Goal: Information Seeking & Learning: Learn about a topic

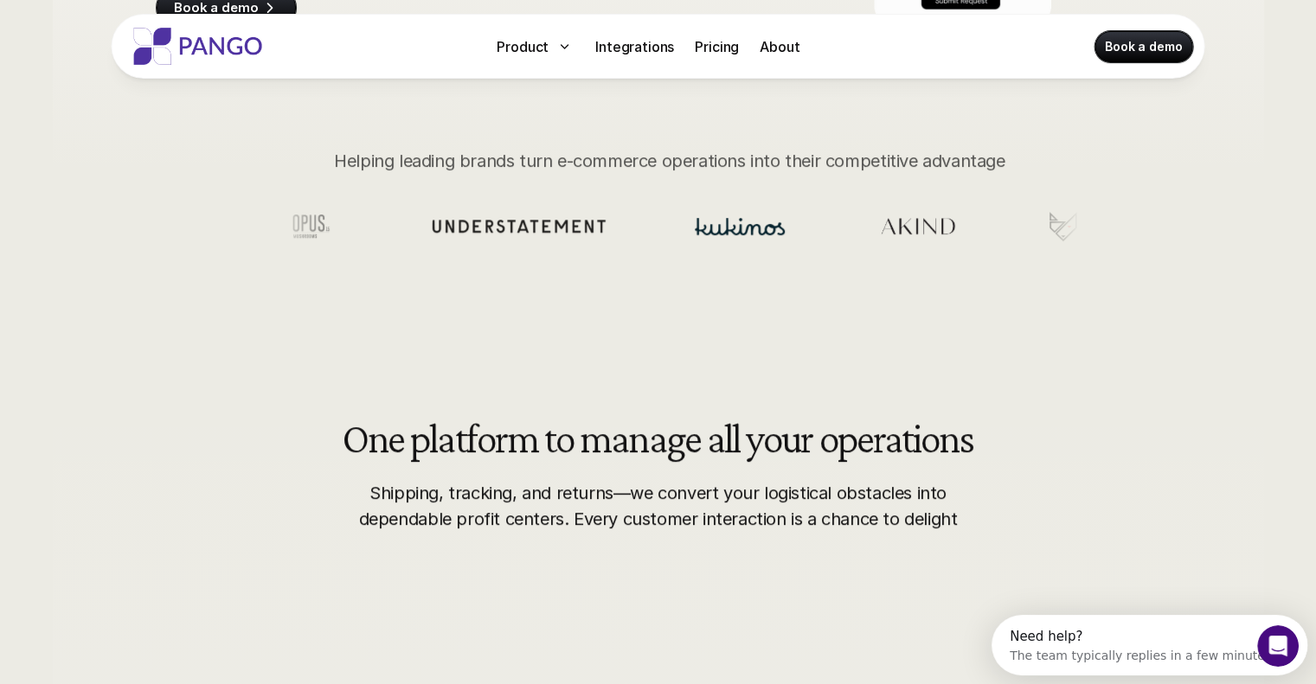
scroll to position [562, 0]
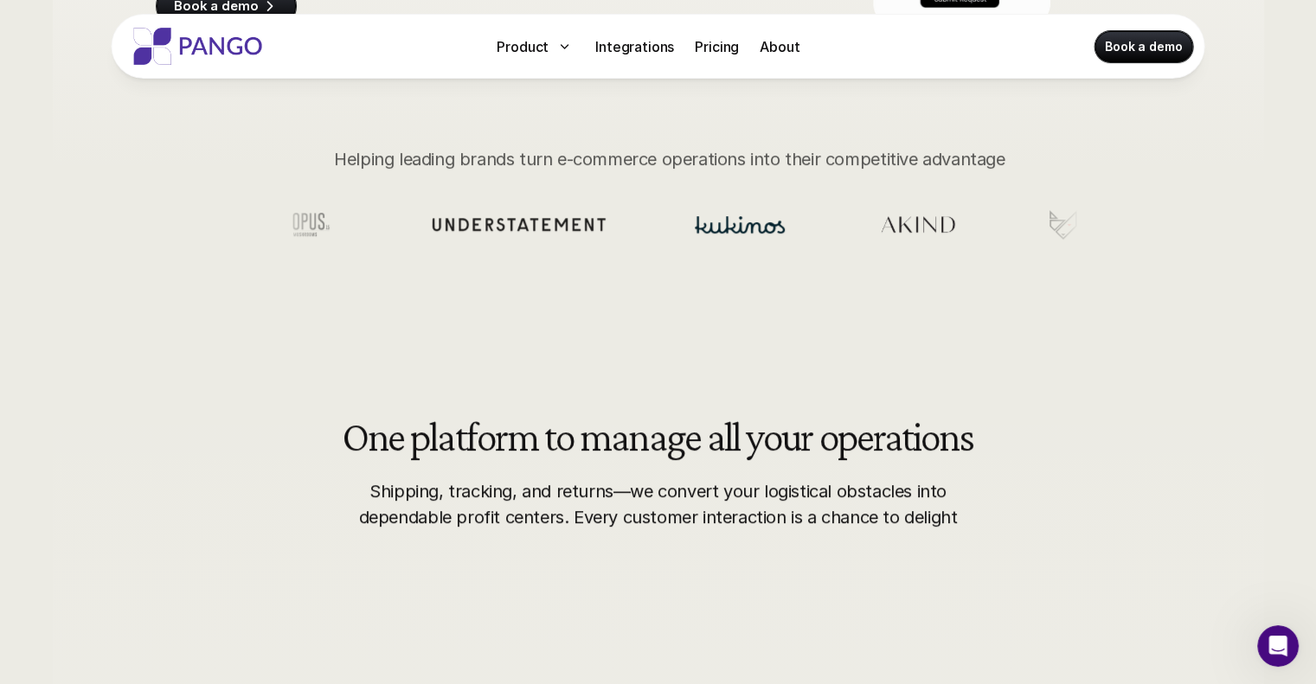
click at [870, 211] on img at bounding box center [916, 224] width 92 height 27
click at [871, 211] on img at bounding box center [917, 224] width 92 height 27
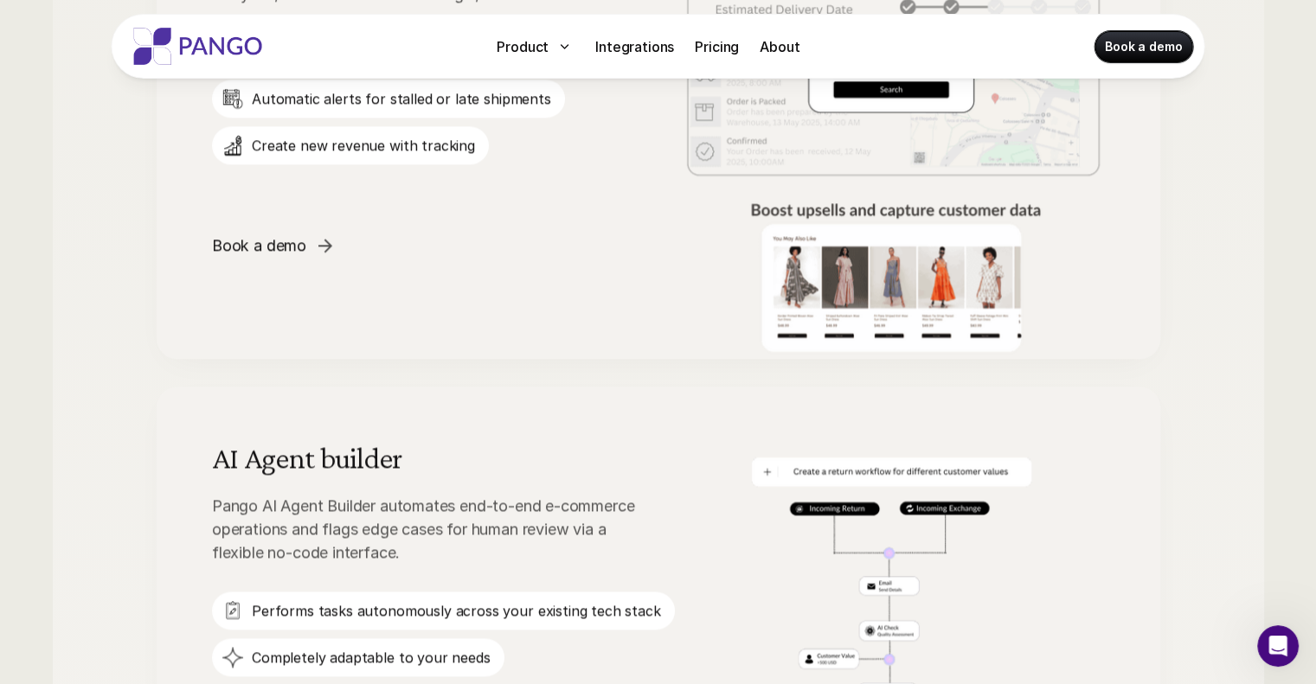
scroll to position [2464, 0]
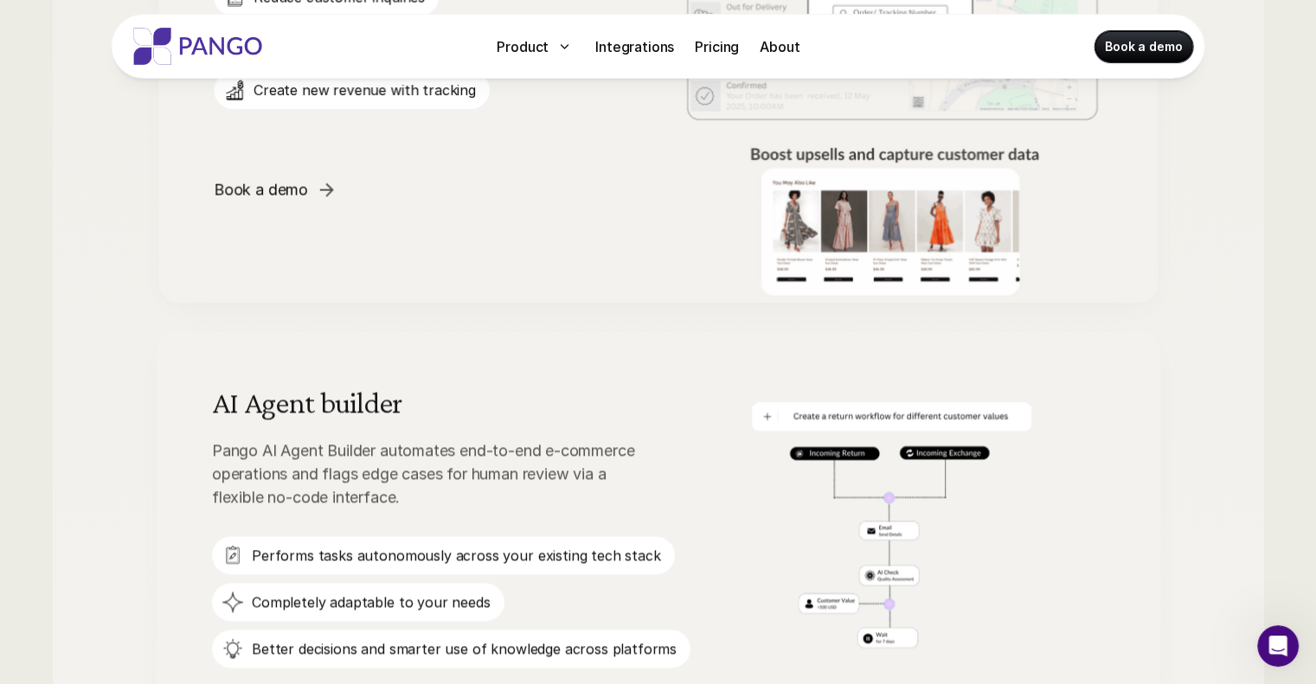
drag, startPoint x: 776, startPoint y: 234, endPoint x: 594, endPoint y: 275, distance: 187.0
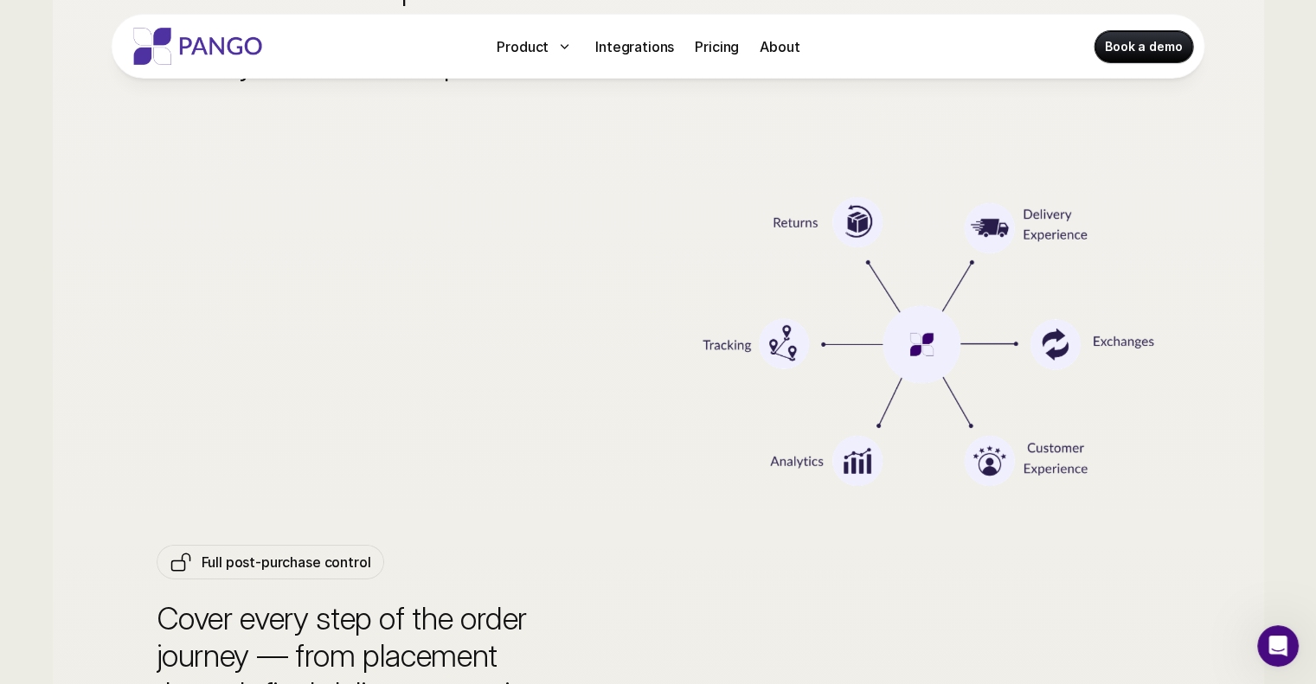
scroll to position [5731, 0]
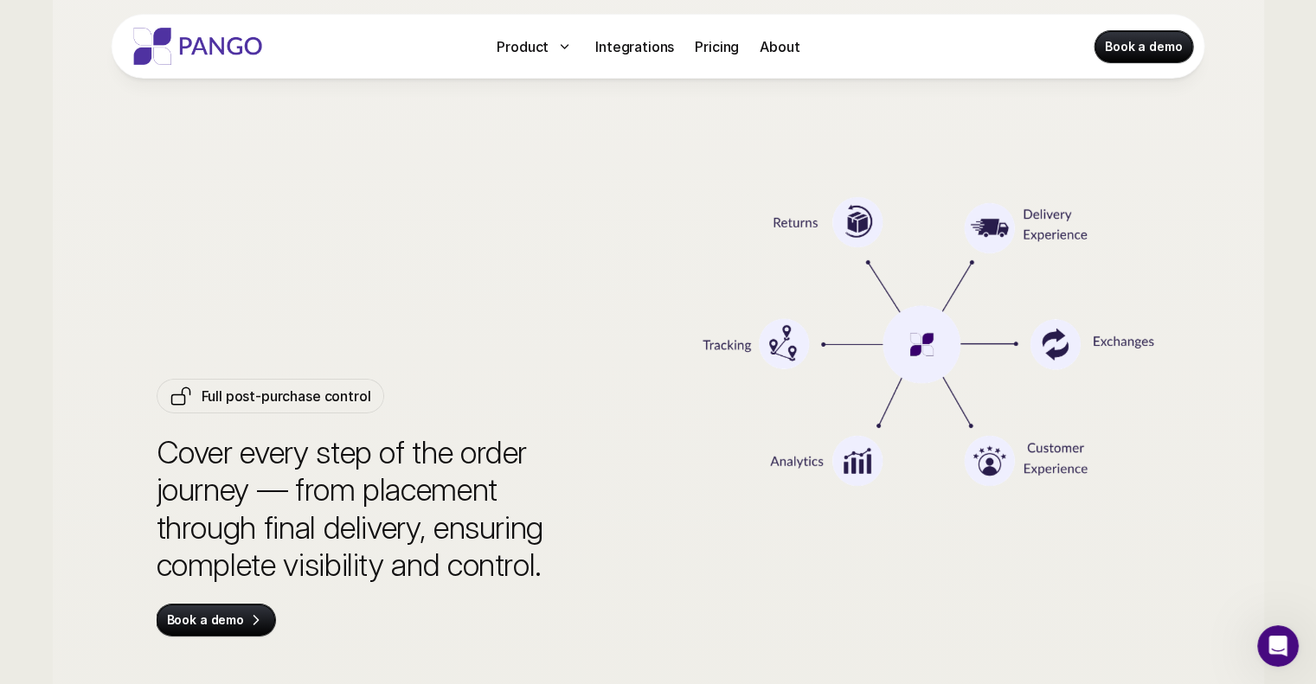
drag, startPoint x: 576, startPoint y: 168, endPoint x: 398, endPoint y: 252, distance: 197.0
click at [398, 252] on div "Full post-purchase control Cover every step of the order journey — from placeme…" at bounding box center [375, 507] width 436 height 684
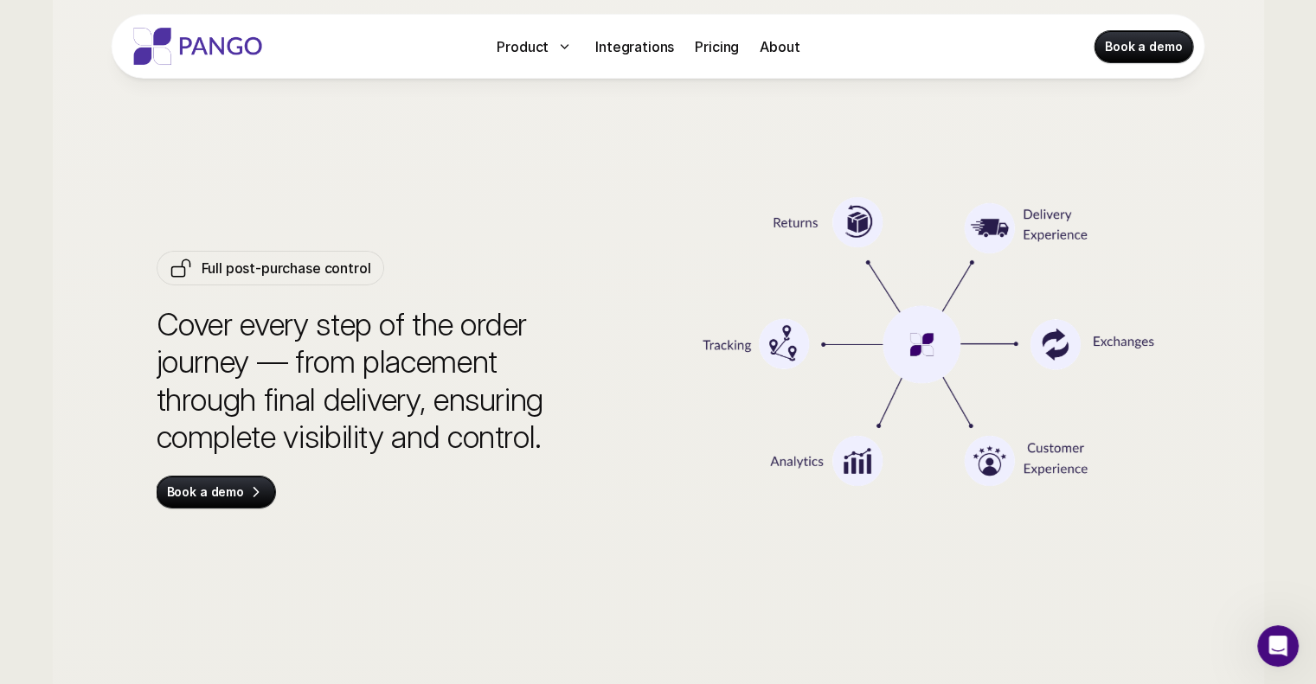
scroll to position [5863, 0]
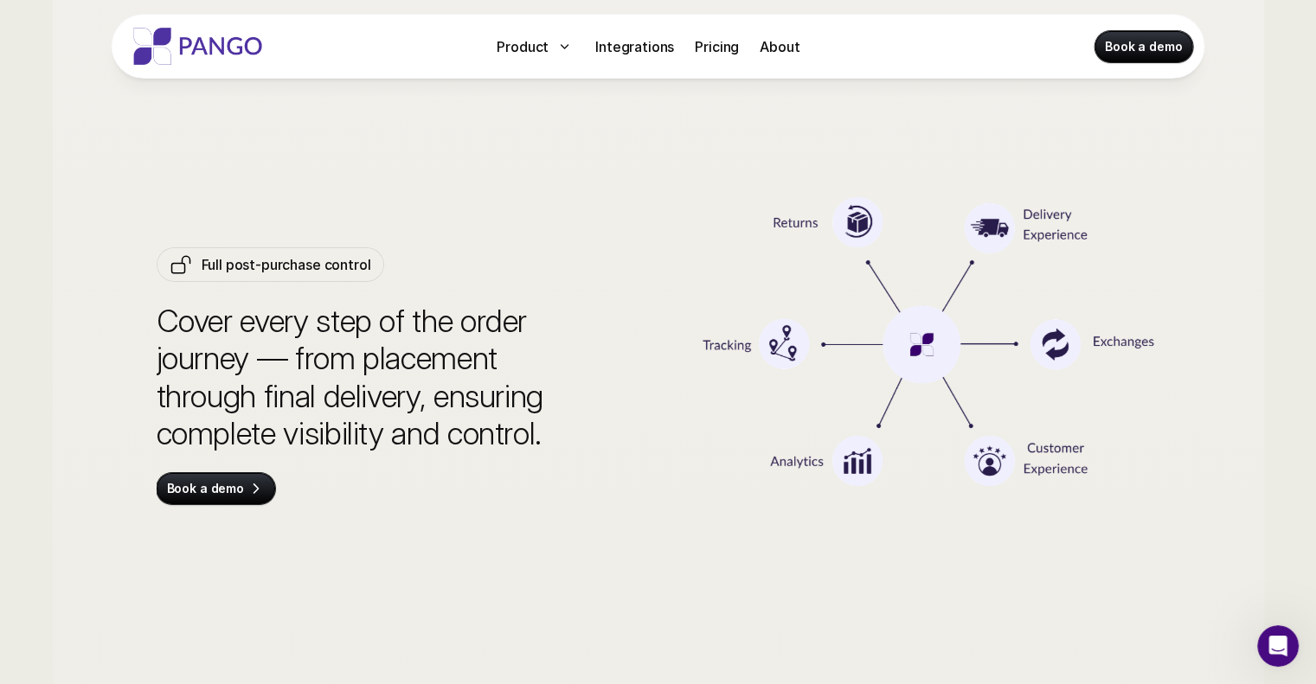
click at [423, 238] on div "Full post-purchase control Cover every step of the order journey — from placeme…" at bounding box center [375, 376] width 436 height 684
click at [411, 209] on div "Full post-purchase control Cover every step of the order journey — from placeme…" at bounding box center [375, 376] width 436 height 684
click at [532, 502] on div "Full post-purchase control Cover every step of the order journey — from placeme…" at bounding box center [375, 376] width 436 height 684
click at [718, 42] on p "Pricing" at bounding box center [717, 46] width 44 height 21
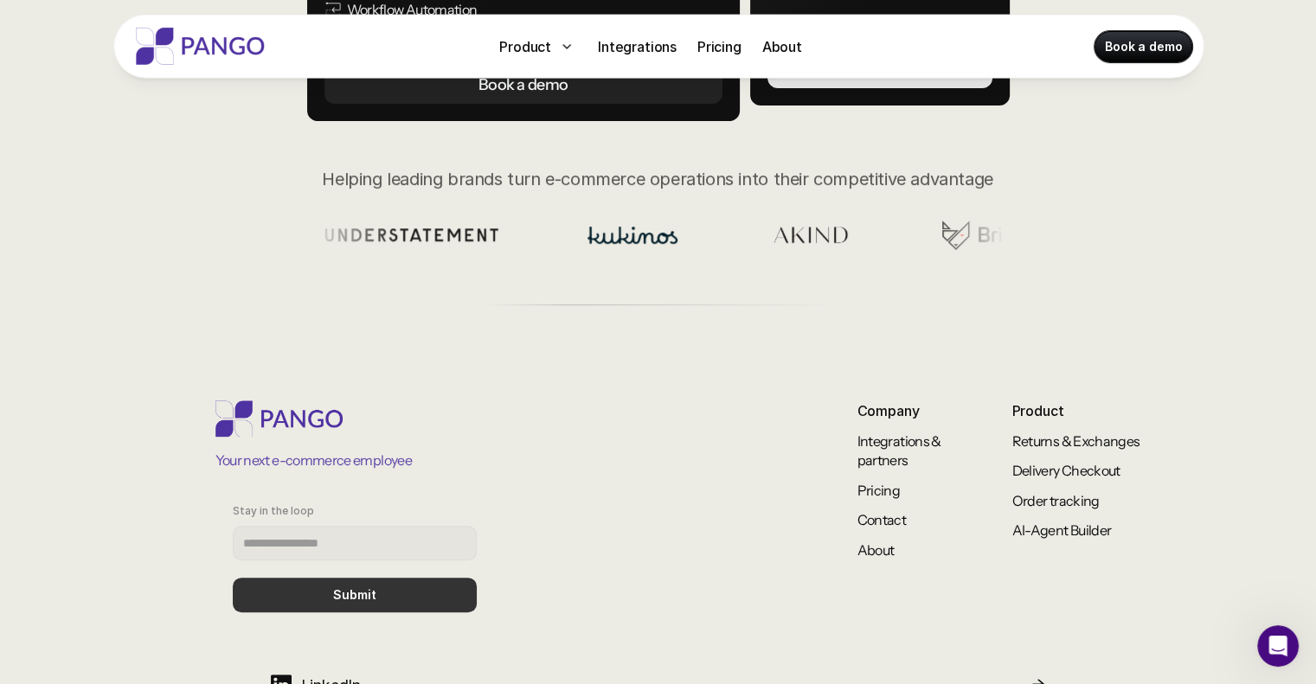
scroll to position [714, 0]
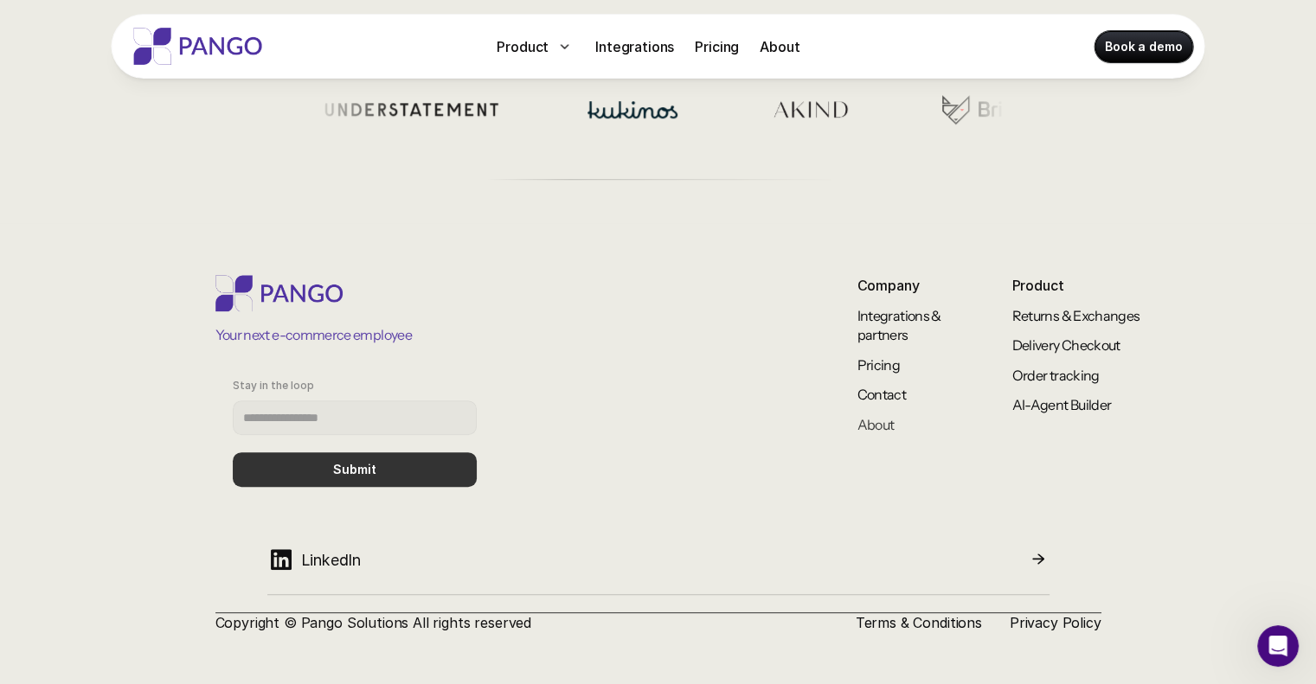
click at [876, 419] on link "About" at bounding box center [875, 424] width 37 height 17
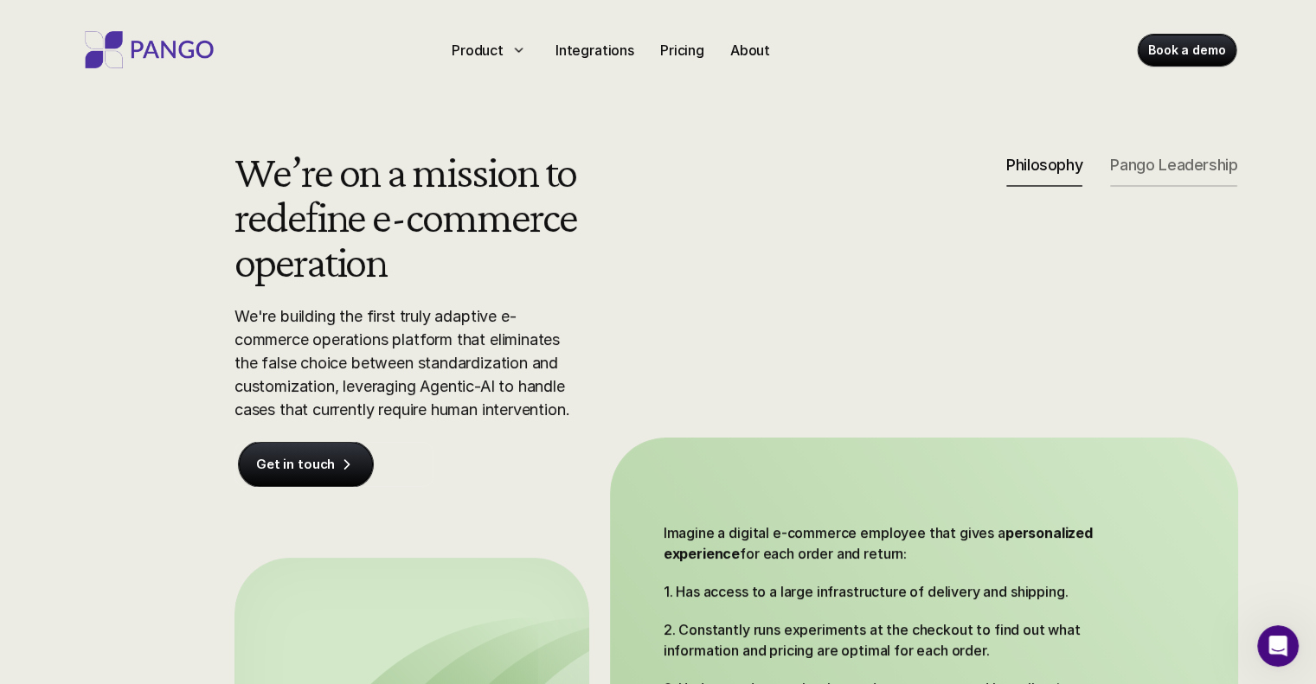
click at [1110, 178] on div "Pango Leadership" at bounding box center [1173, 171] width 127 height 31
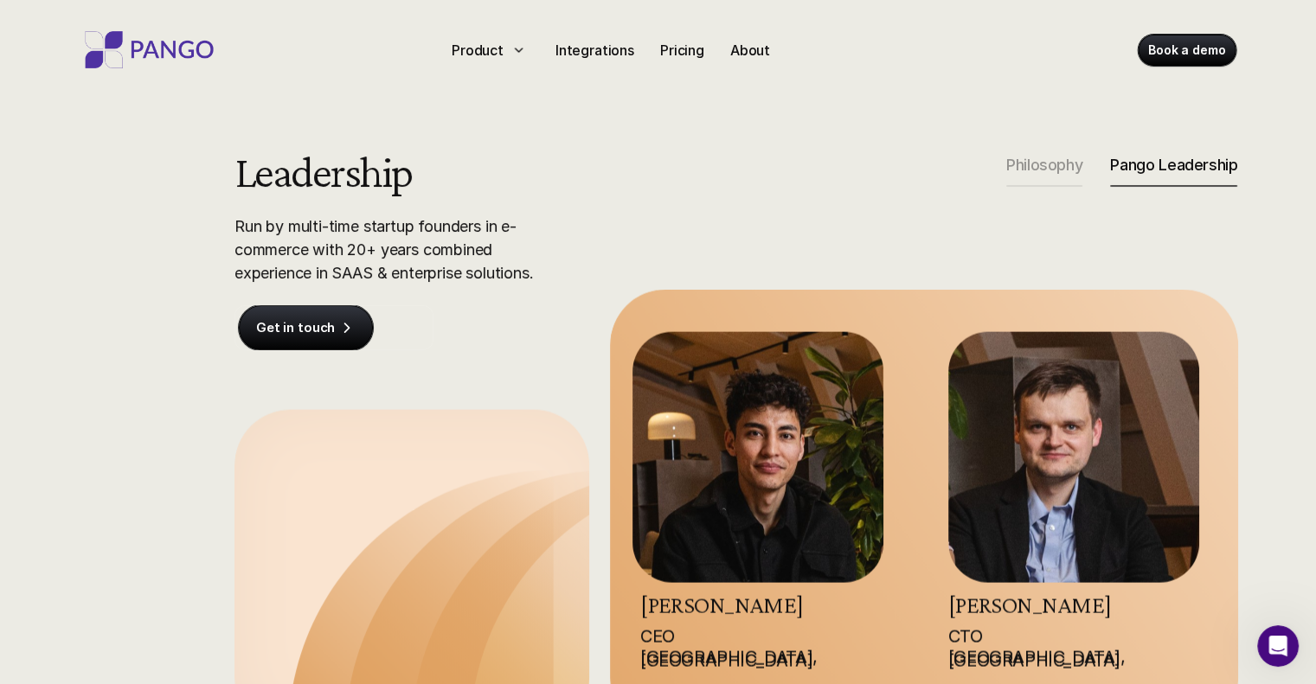
click at [1188, 321] on div "Leadership Run by multi-time startup founders in e-commerce with 20+ years comb…" at bounding box center [736, 439] width 1107 height 581
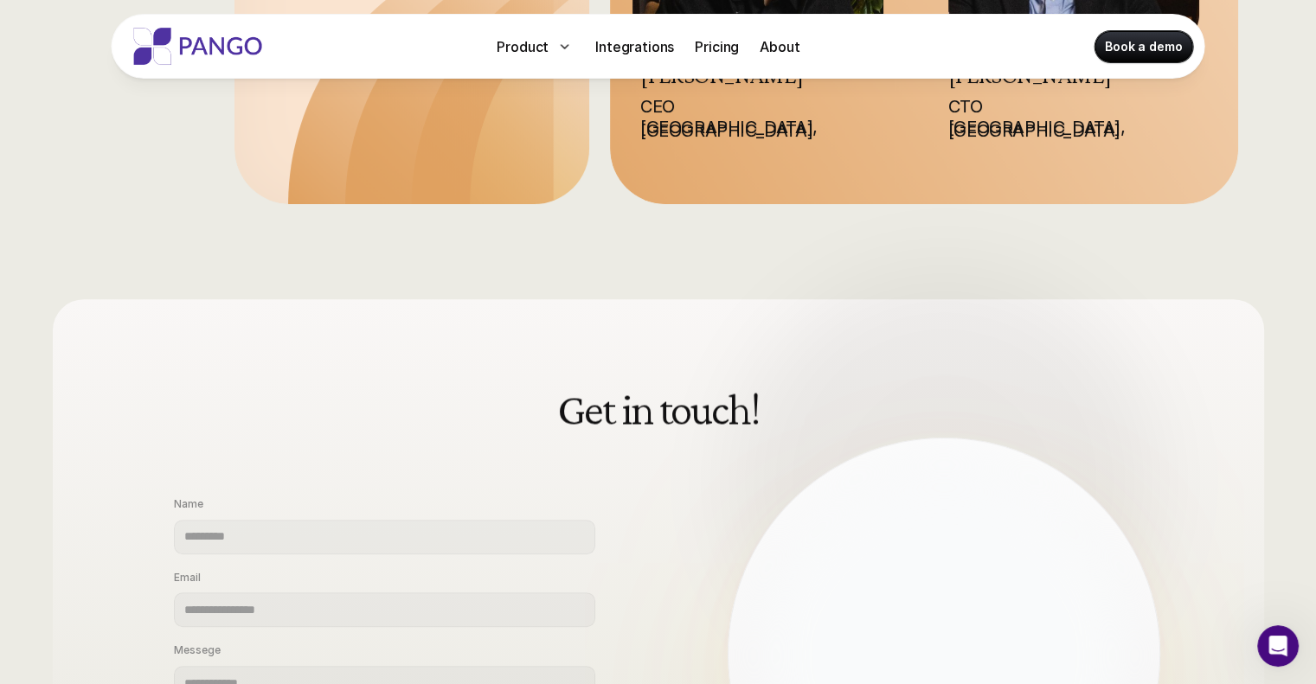
scroll to position [45, 0]
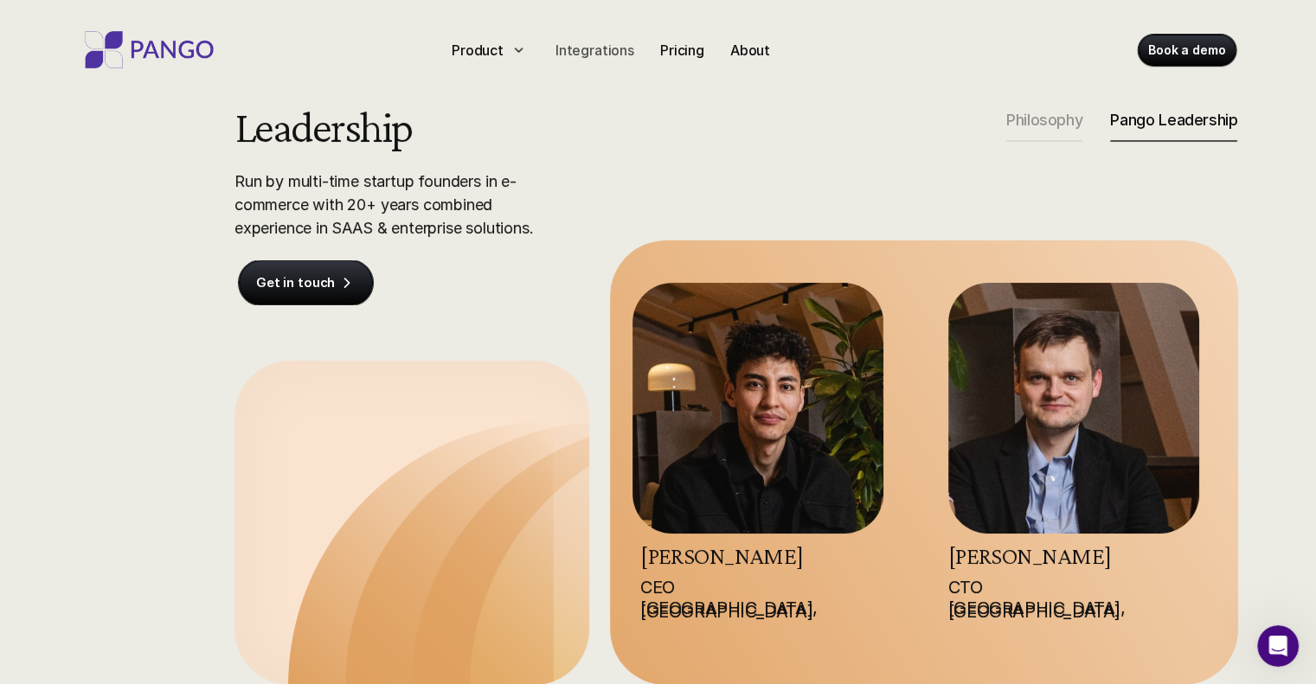
click at [562, 43] on p "Integrations" at bounding box center [594, 50] width 79 height 21
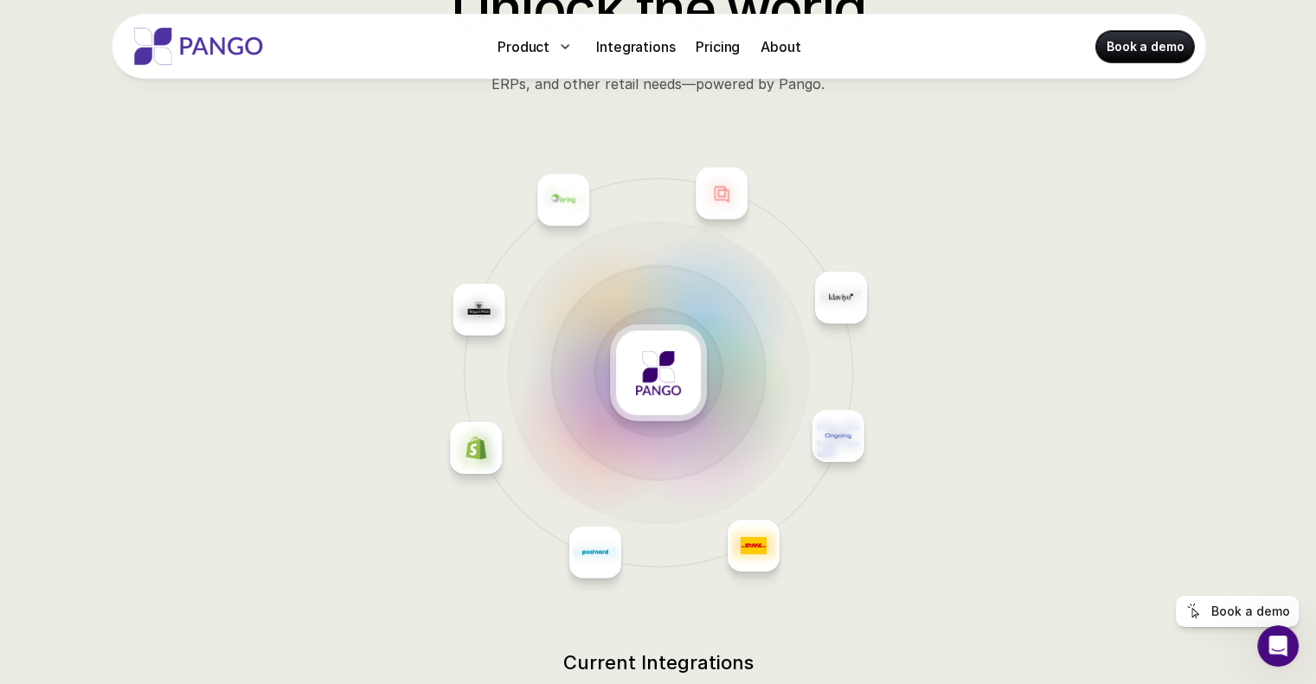
scroll to position [173, 0]
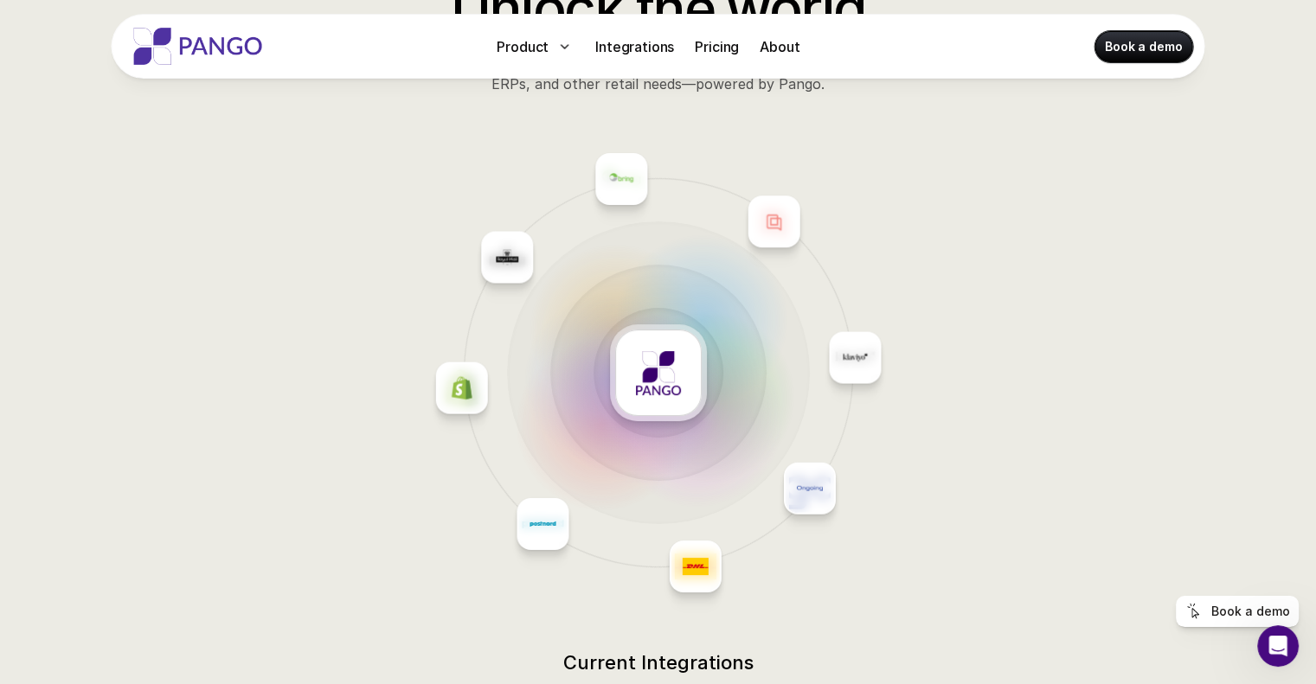
click at [528, 491] on div at bounding box center [601, 424] width 173 height 173
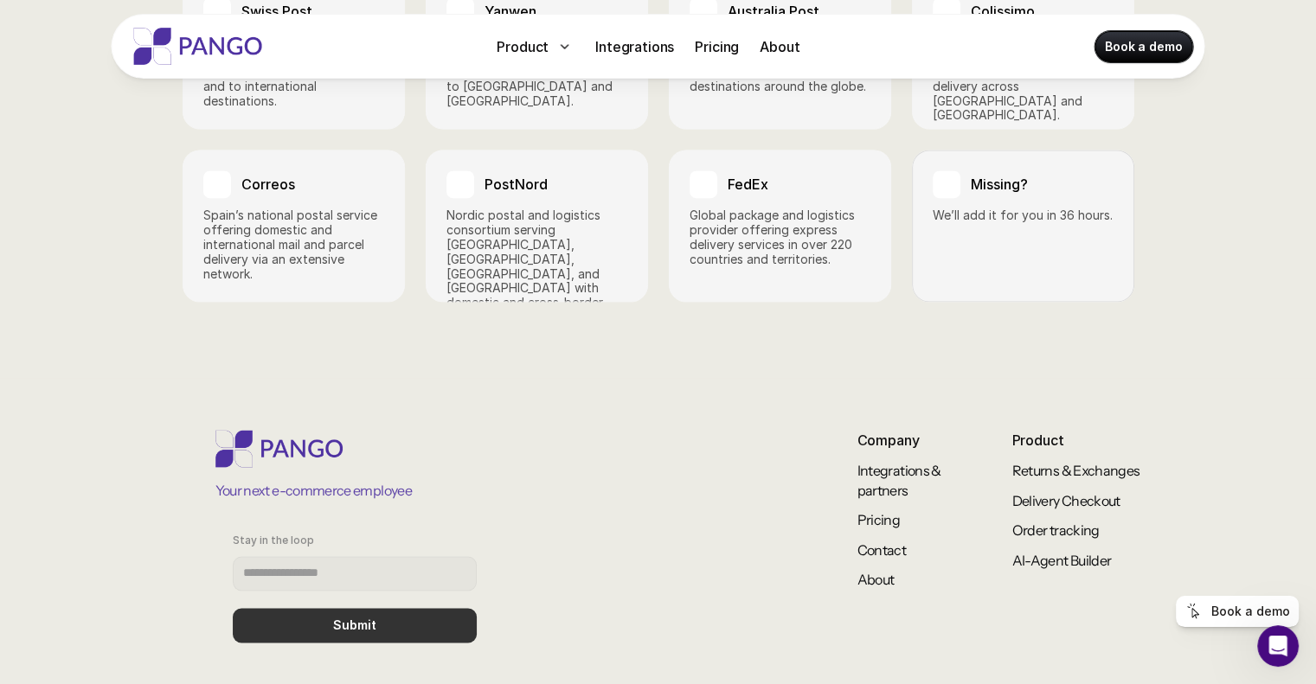
scroll to position [2687, 0]
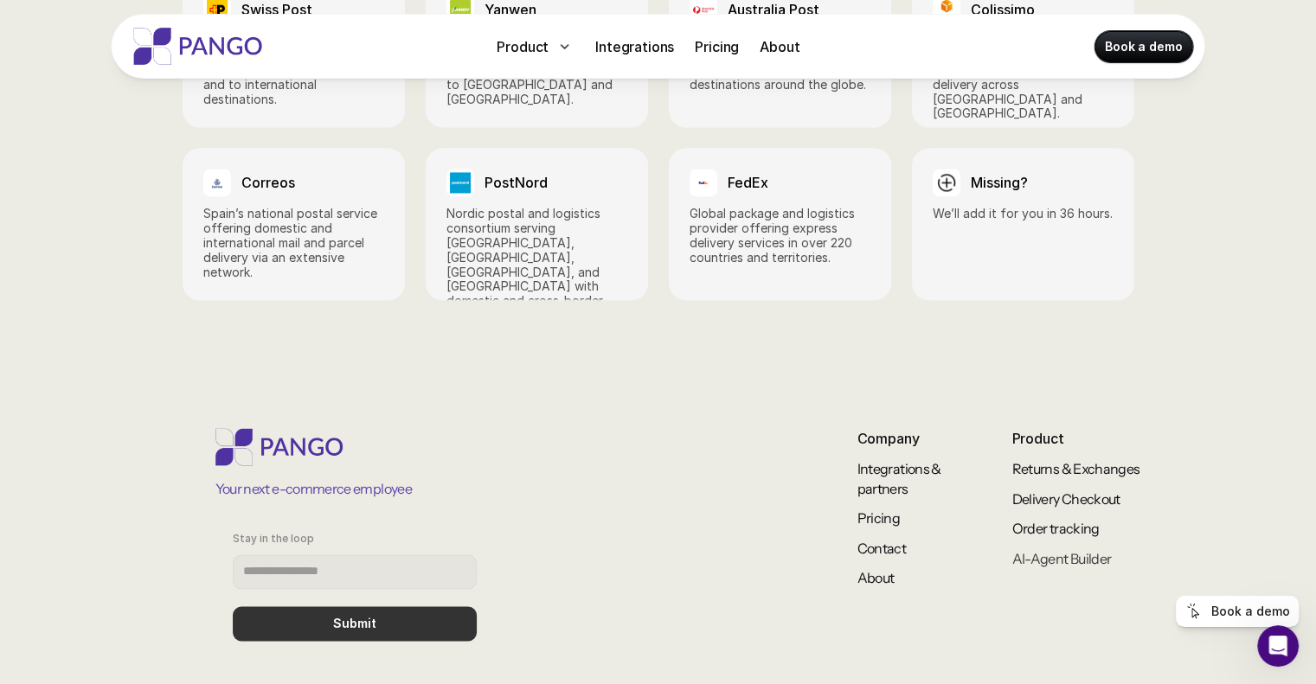
click at [1028, 550] on link "AI-Agent Builder" at bounding box center [1062, 558] width 100 height 17
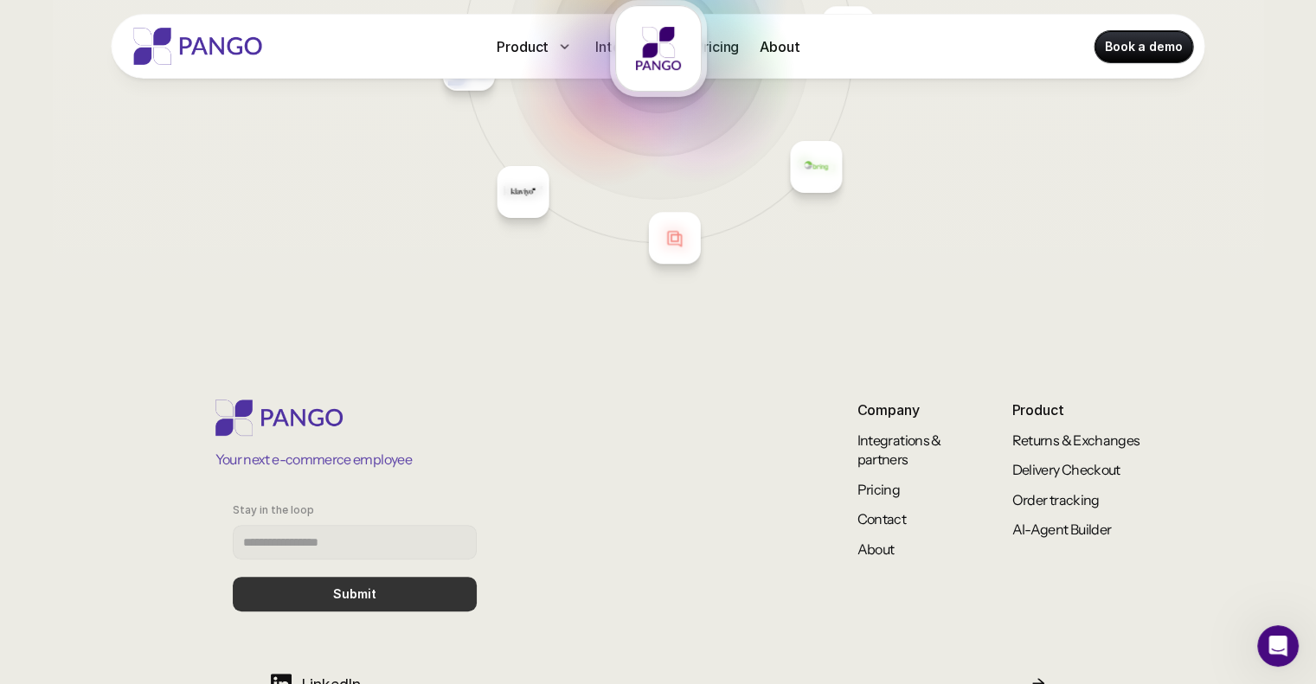
scroll to position [7072, 0]
